Goal: Information Seeking & Learning: Learn about a topic

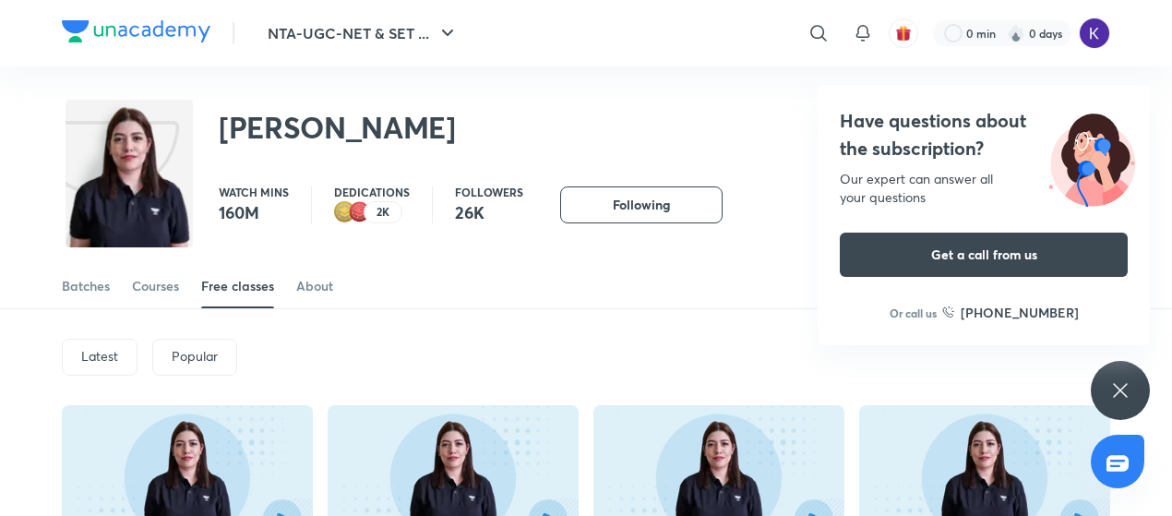
click at [186, 276] on div "Batches Courses Free classes About" at bounding box center [586, 286] width 1049 height 44
click at [174, 280] on div "Courses" at bounding box center [155, 286] width 47 height 18
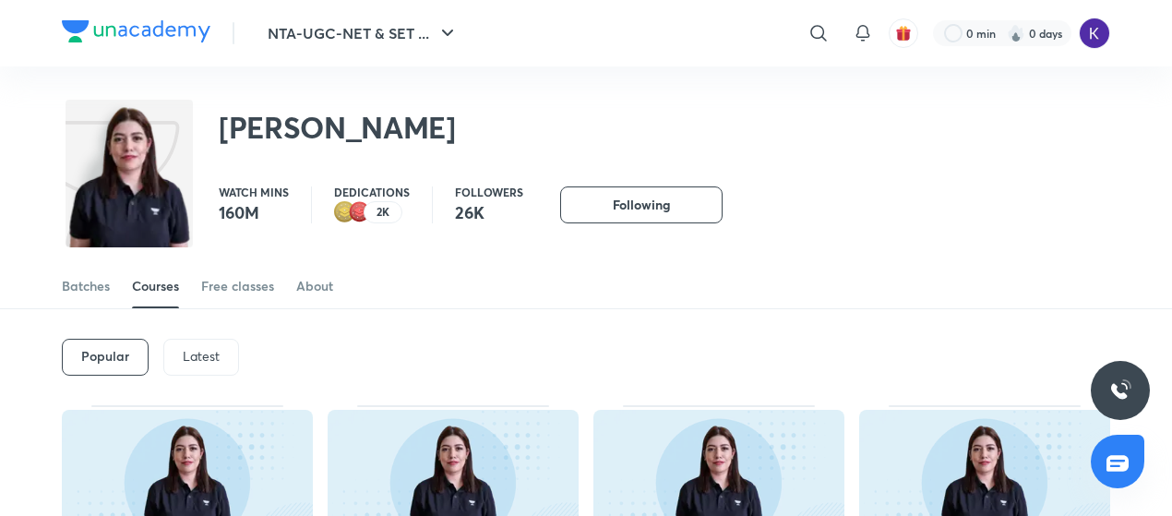
click at [194, 345] on div "Latest" at bounding box center [201, 357] width 76 height 37
click at [194, 345] on div "Latest" at bounding box center [200, 357] width 77 height 37
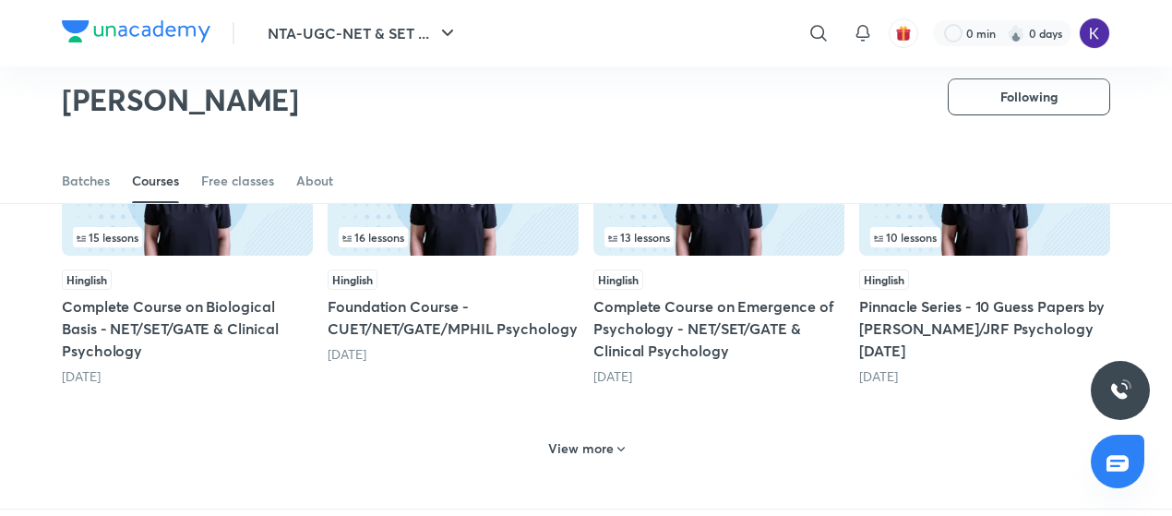
scroll to position [996, 0]
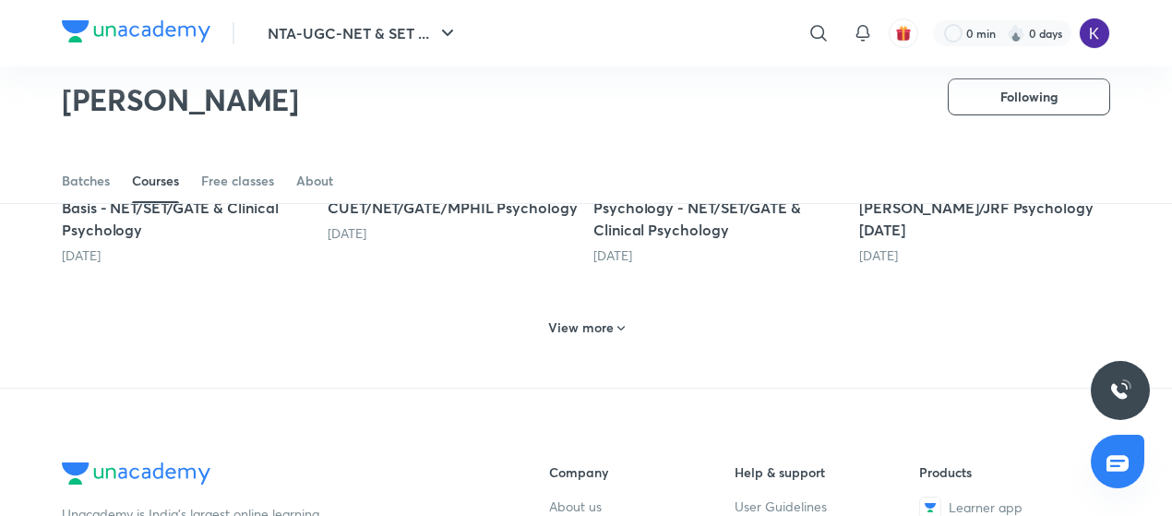
click at [550, 322] on h6 "View more" at bounding box center [581, 327] width 66 height 18
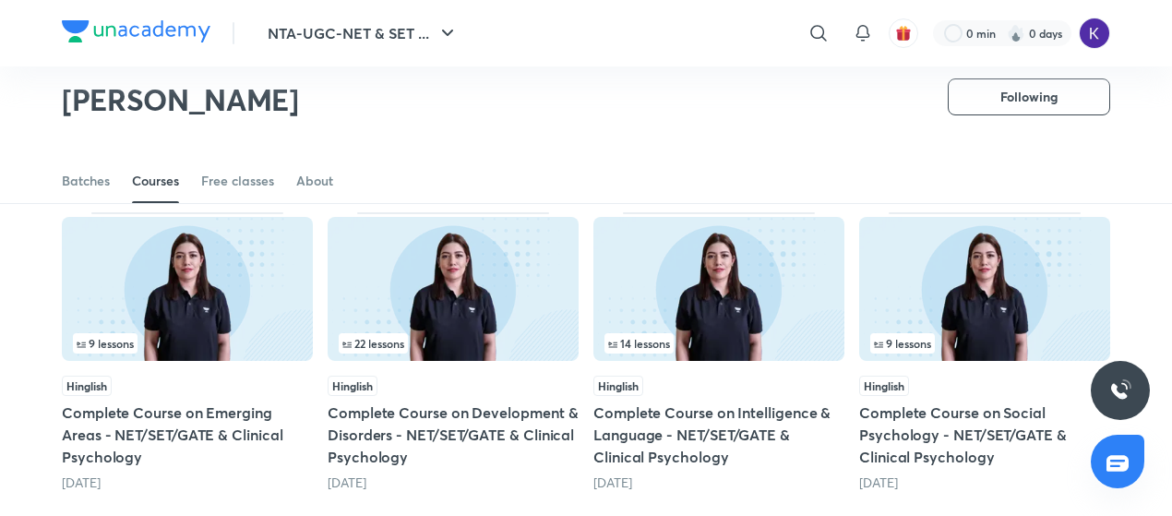
scroll to position [1103, 0]
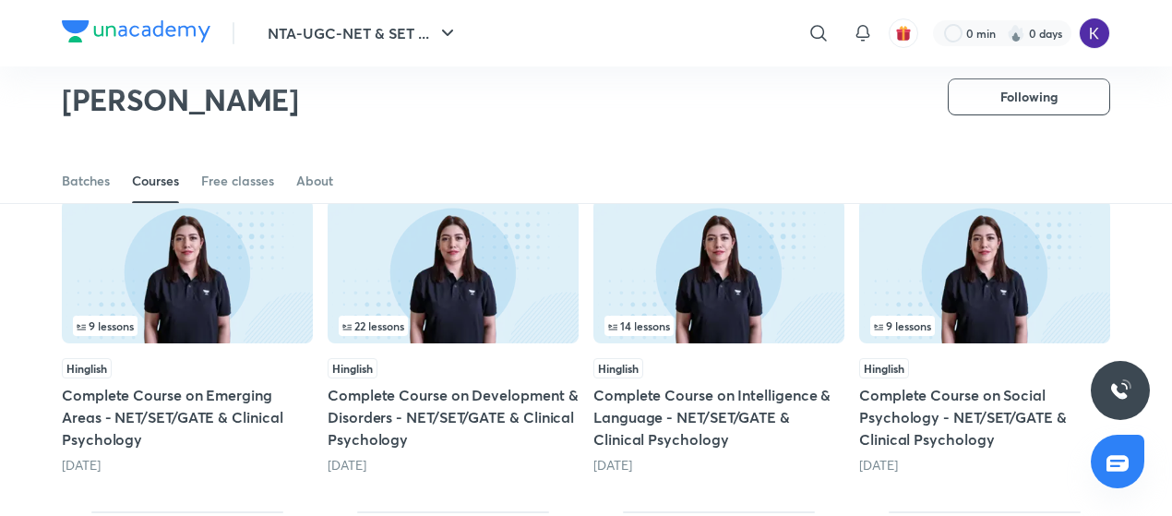
click at [415, 334] on img at bounding box center [453, 271] width 251 height 144
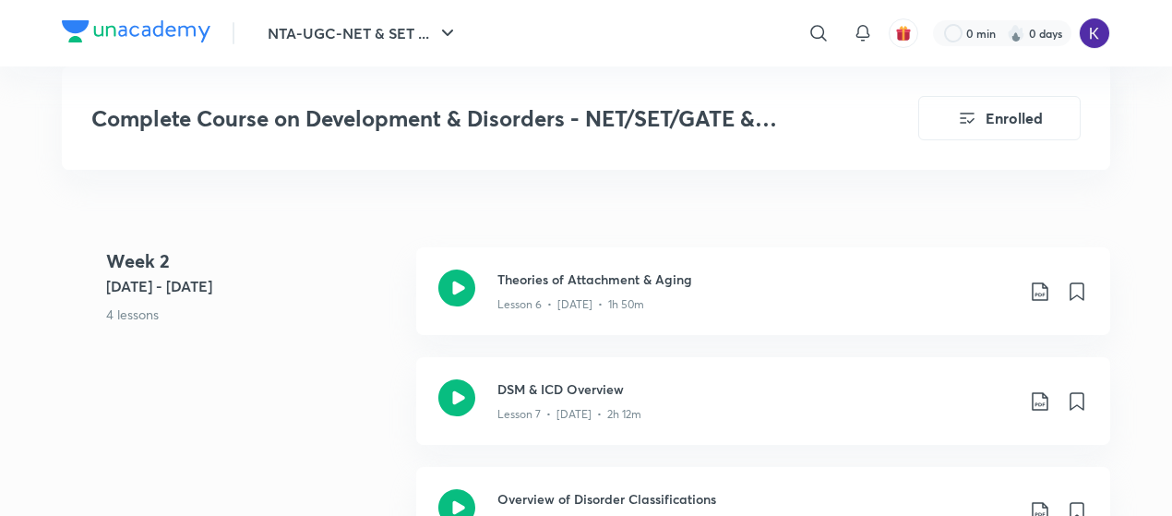
scroll to position [1730, 0]
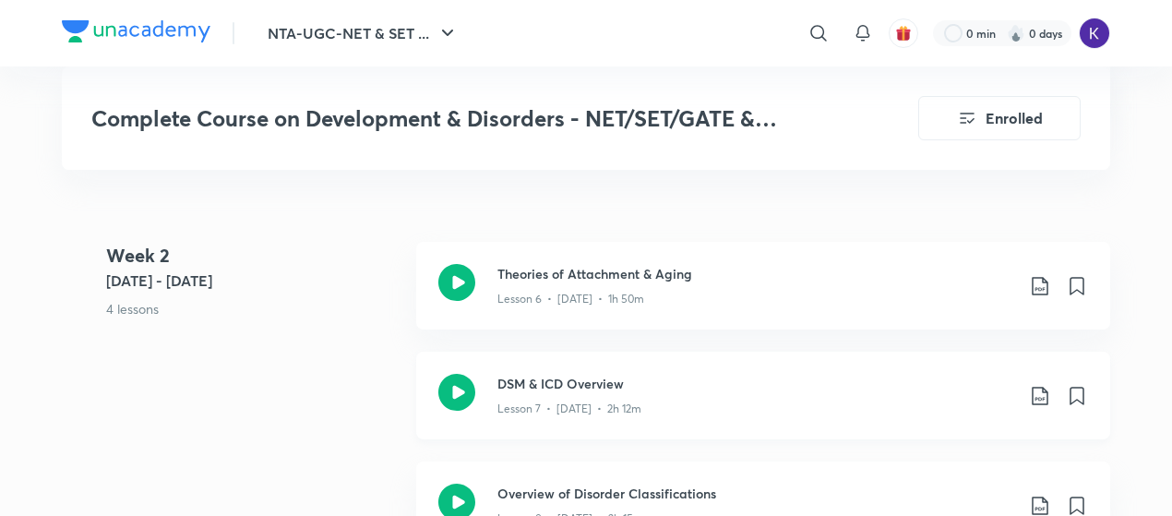
click at [534, 409] on p "Lesson 7 • May 27 • 2h 12m" at bounding box center [570, 409] width 144 height 17
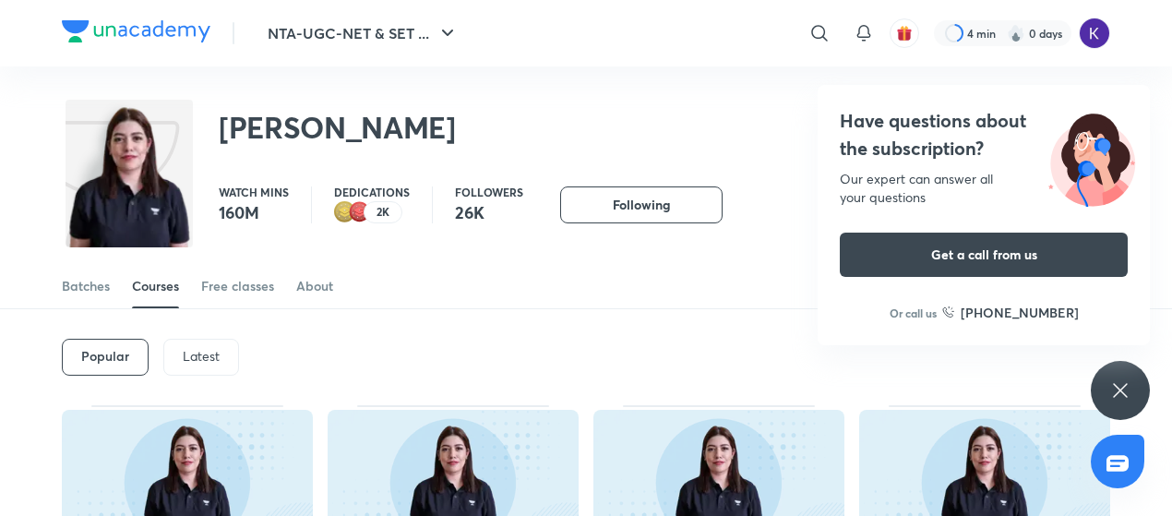
click at [1128, 378] on div "Have questions about the subscription? Our expert can answer all your questions…" at bounding box center [1120, 390] width 59 height 59
